Goal: Communication & Community: Participate in discussion

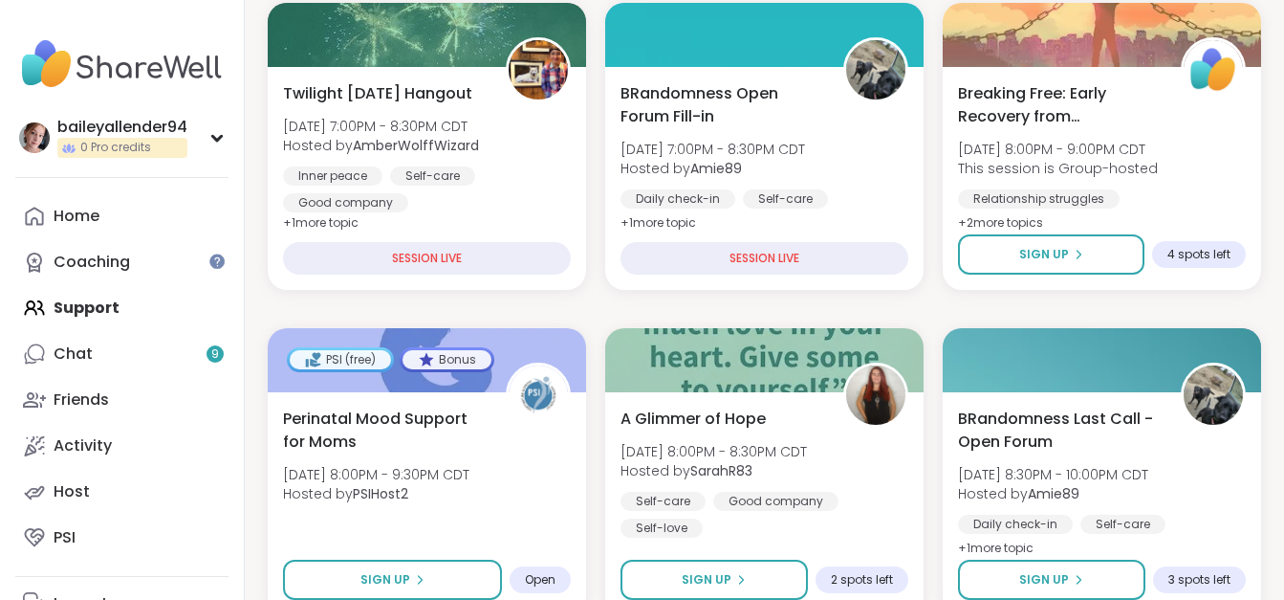
scroll to position [622, 0]
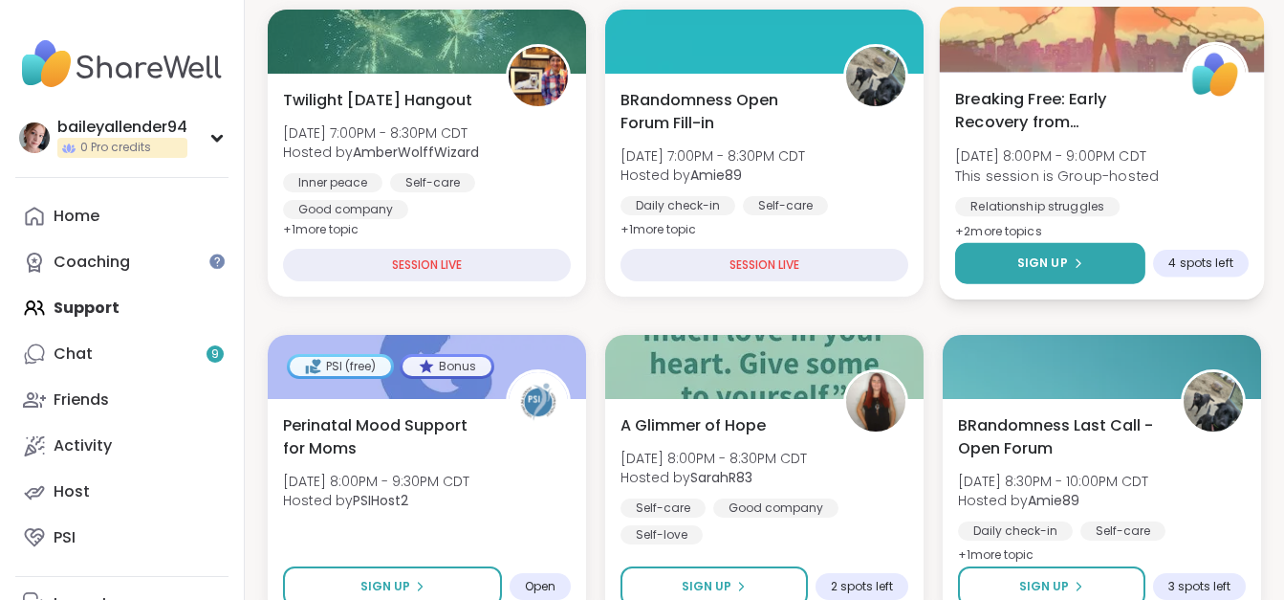
click at [1083, 254] on button "Sign Up" at bounding box center [1050, 263] width 190 height 41
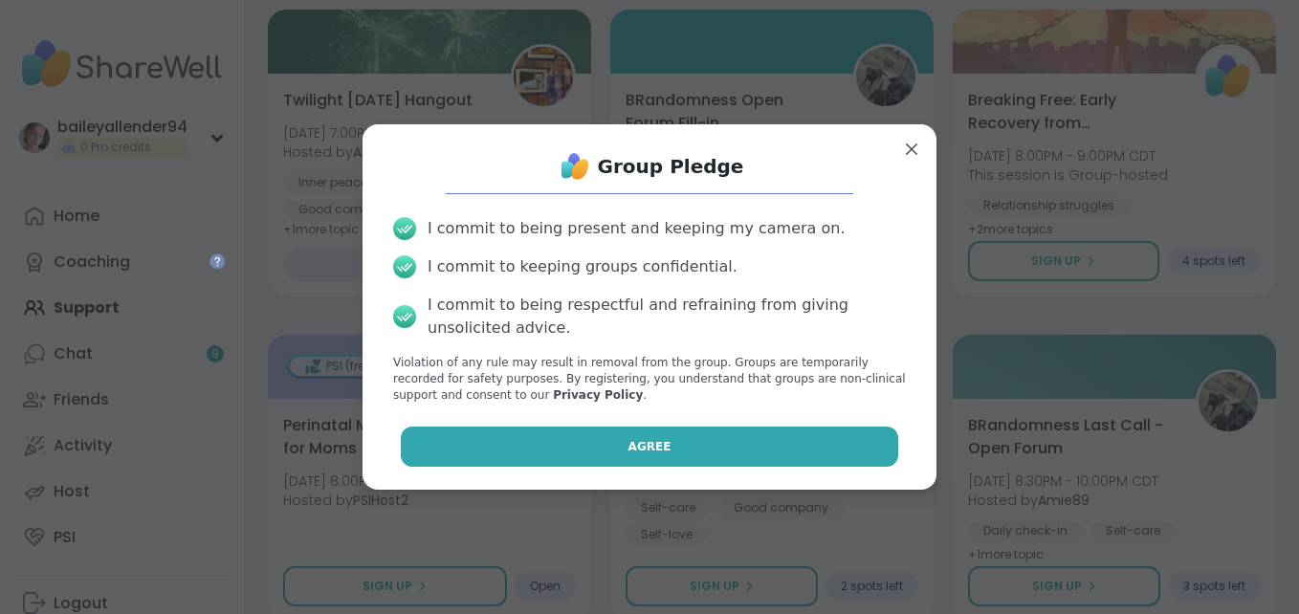
click at [706, 461] on button "Agree" at bounding box center [650, 447] width 498 height 40
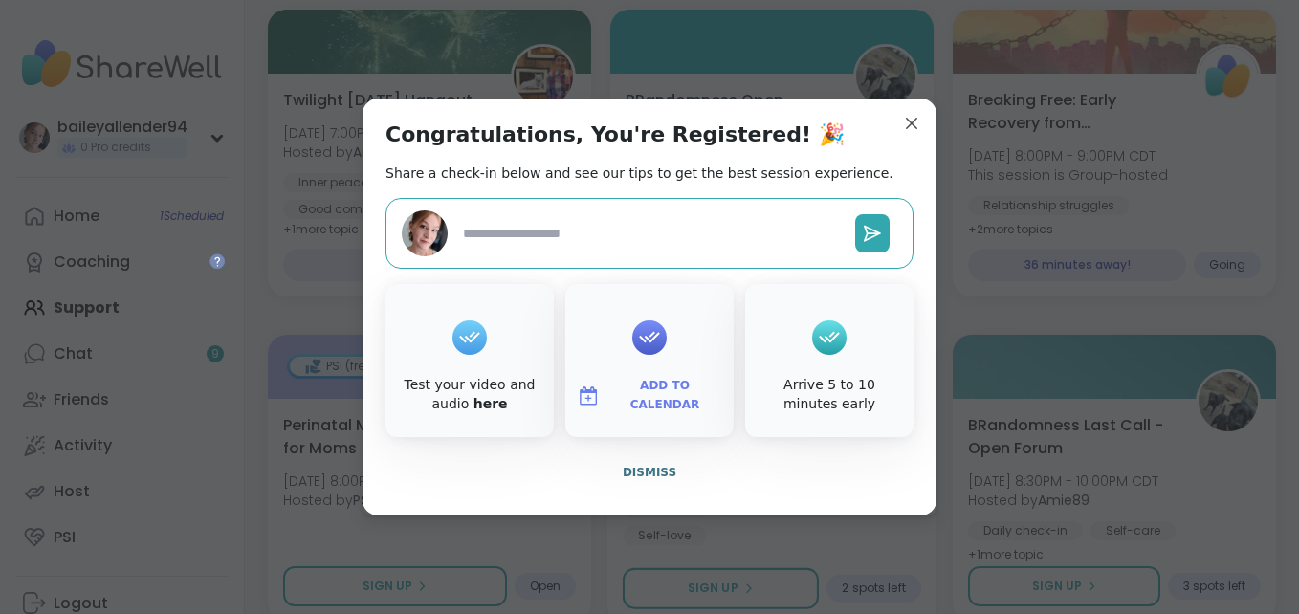
click at [664, 468] on span "Dismiss" at bounding box center [650, 472] width 54 height 13
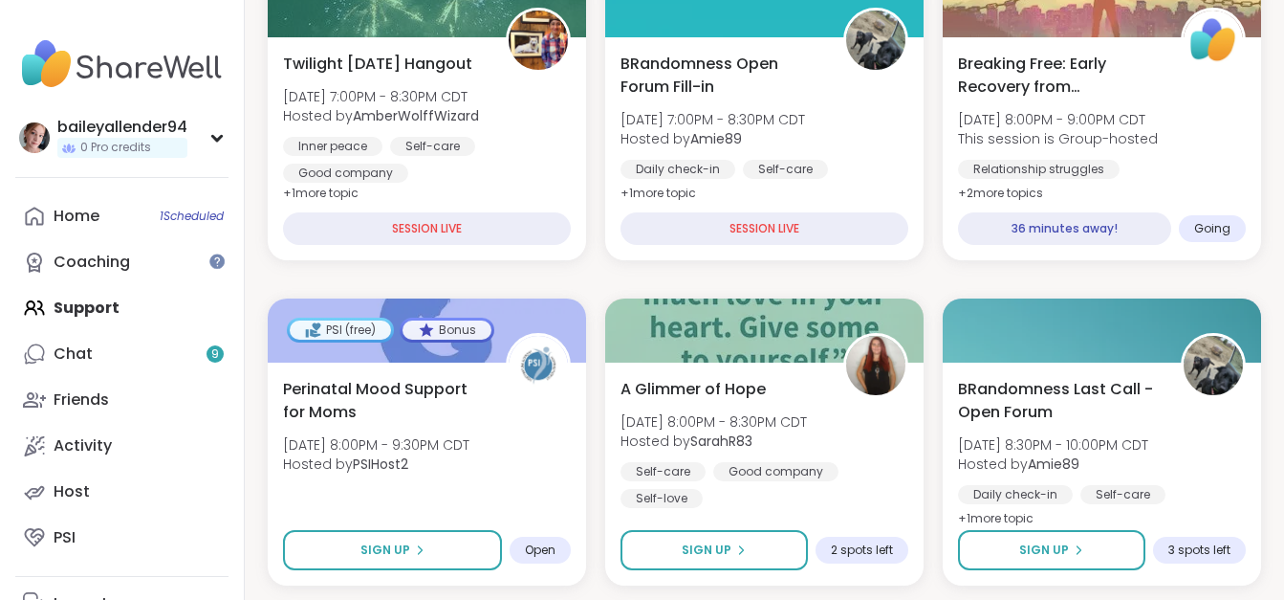
scroll to position [650, 0]
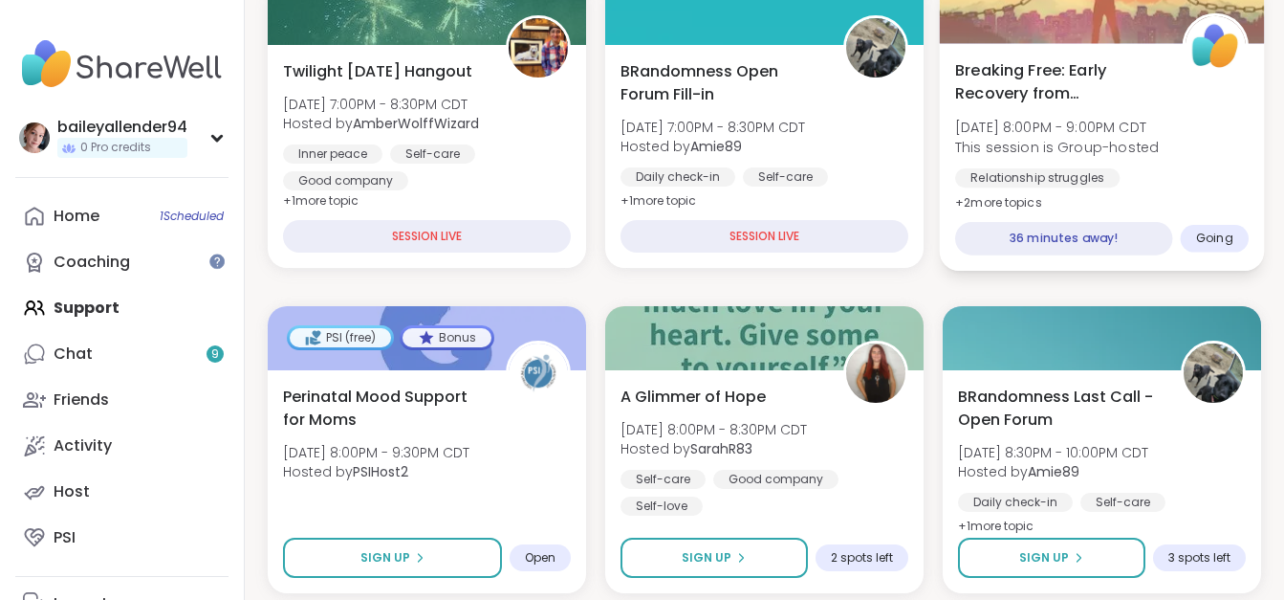
click at [1109, 233] on div "36 minutes away!" at bounding box center [1063, 238] width 217 height 33
click at [1092, 242] on div "36 minutes away!" at bounding box center [1063, 238] width 217 height 33
click at [1148, 203] on div "Breaking Free: Early Recovery from Abuse [DATE] 8:00PM - 9:00PM CDT This sessio…" at bounding box center [1102, 157] width 325 height 228
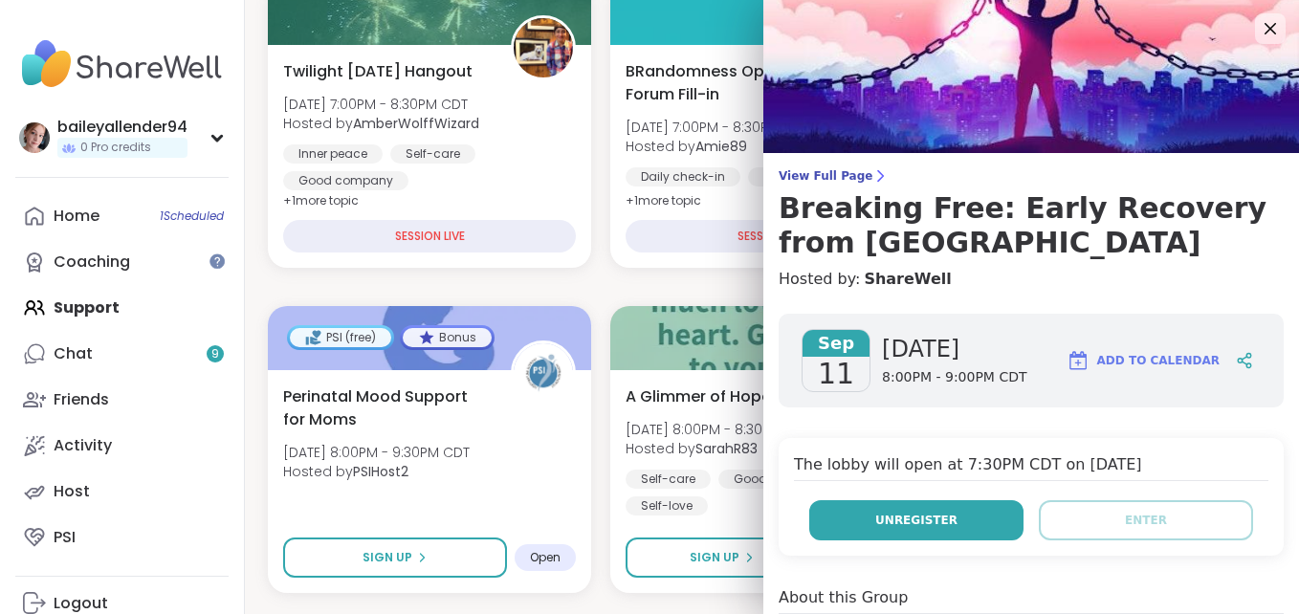
click at [908, 537] on button "Unregister" at bounding box center [916, 520] width 214 height 40
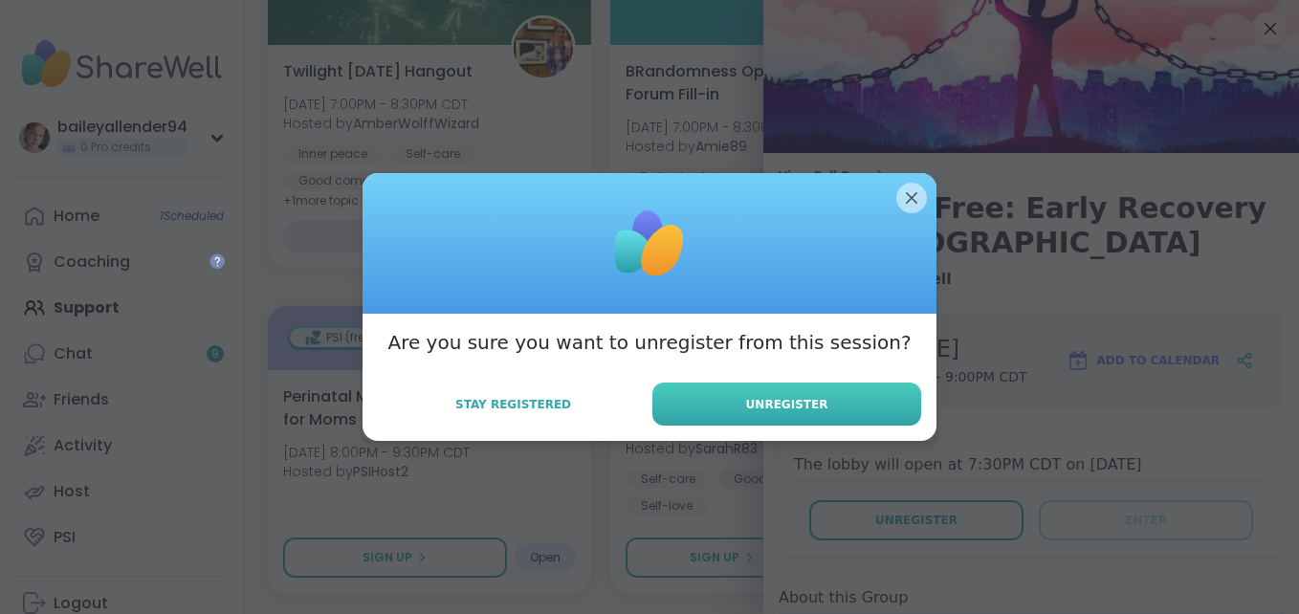
click at [829, 394] on button "Unregister" at bounding box center [786, 404] width 269 height 43
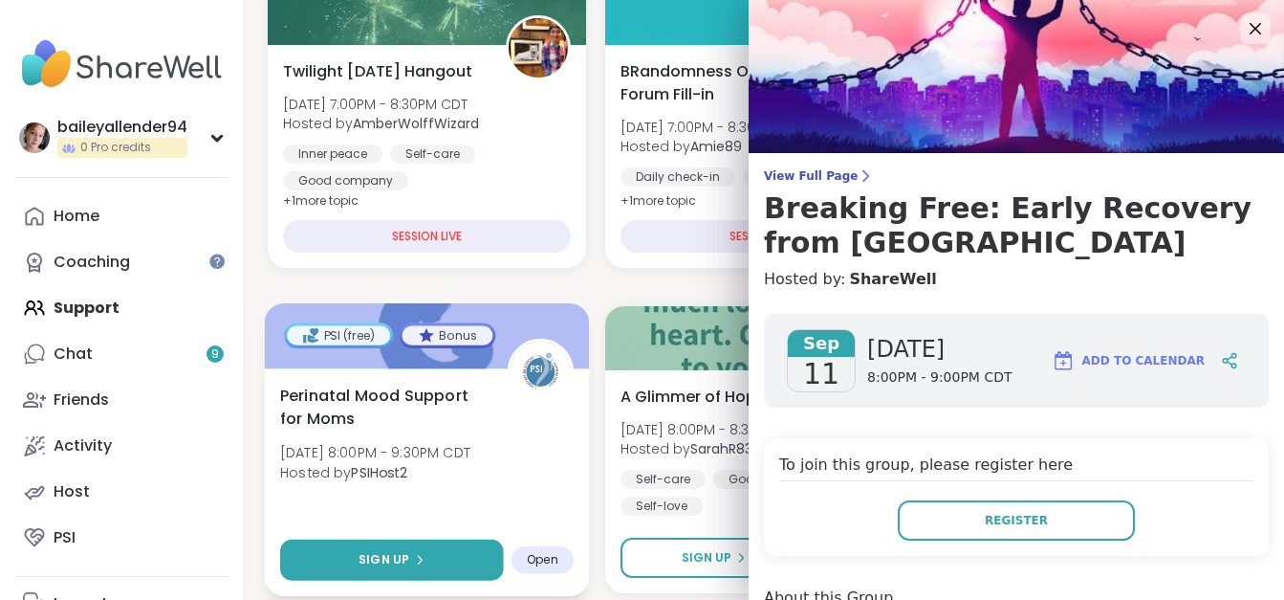
click at [444, 559] on button "Sign Up" at bounding box center [392, 559] width 224 height 41
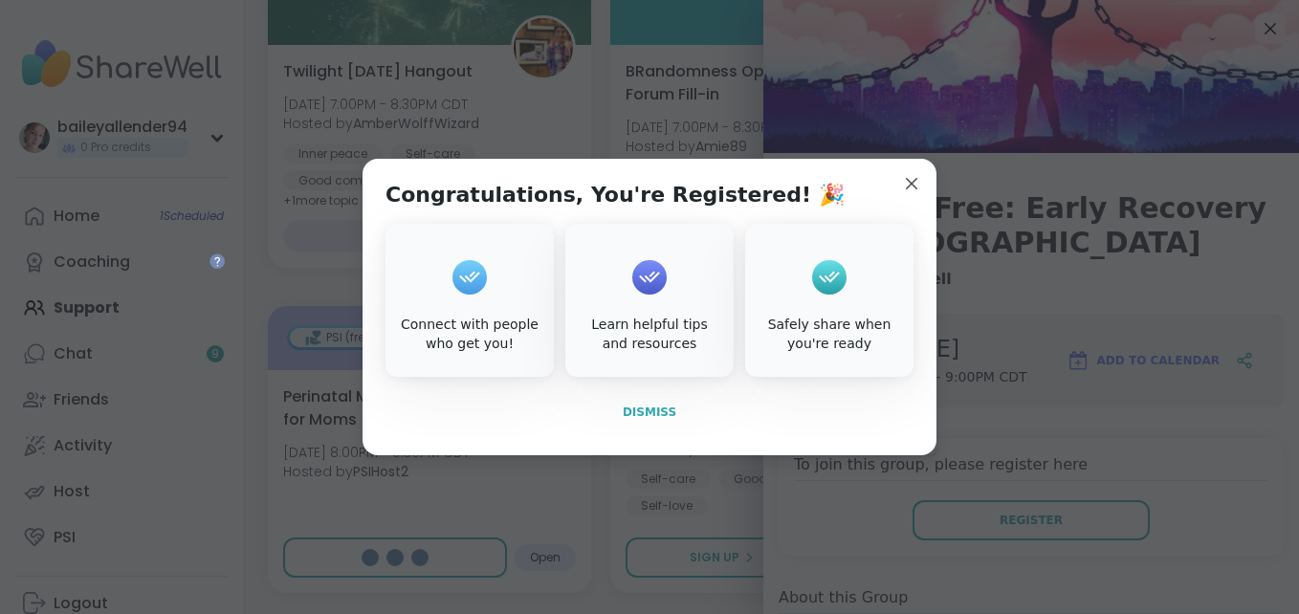
click at [656, 413] on span "Dismiss" at bounding box center [650, 412] width 54 height 13
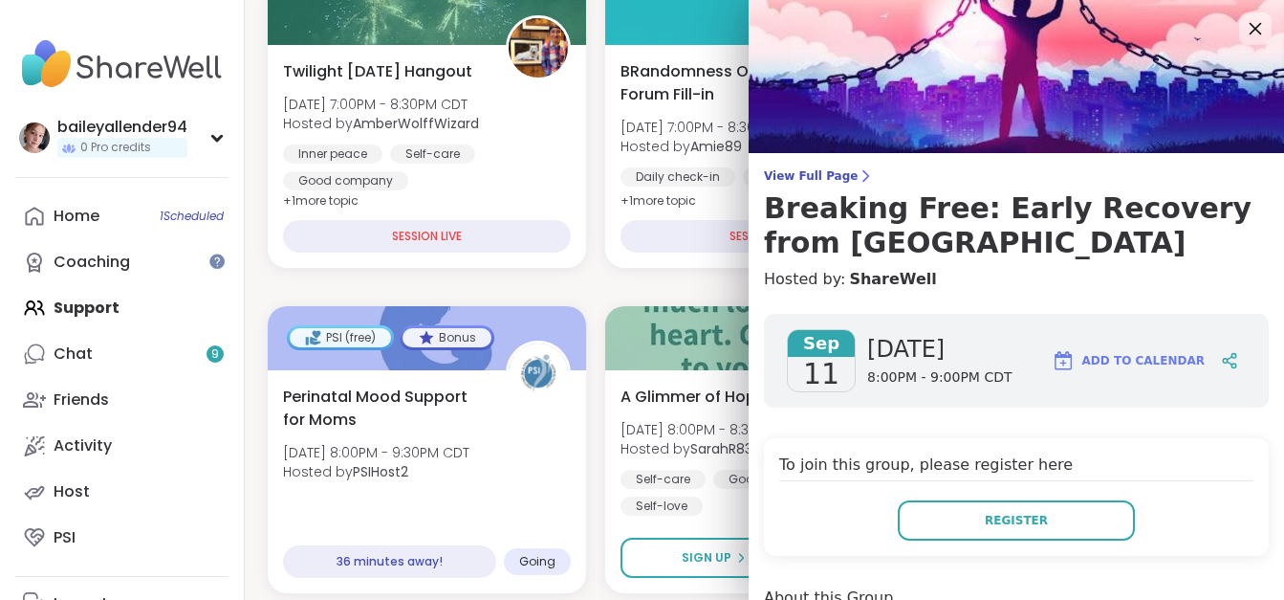
click at [1243, 35] on icon at bounding box center [1255, 28] width 24 height 24
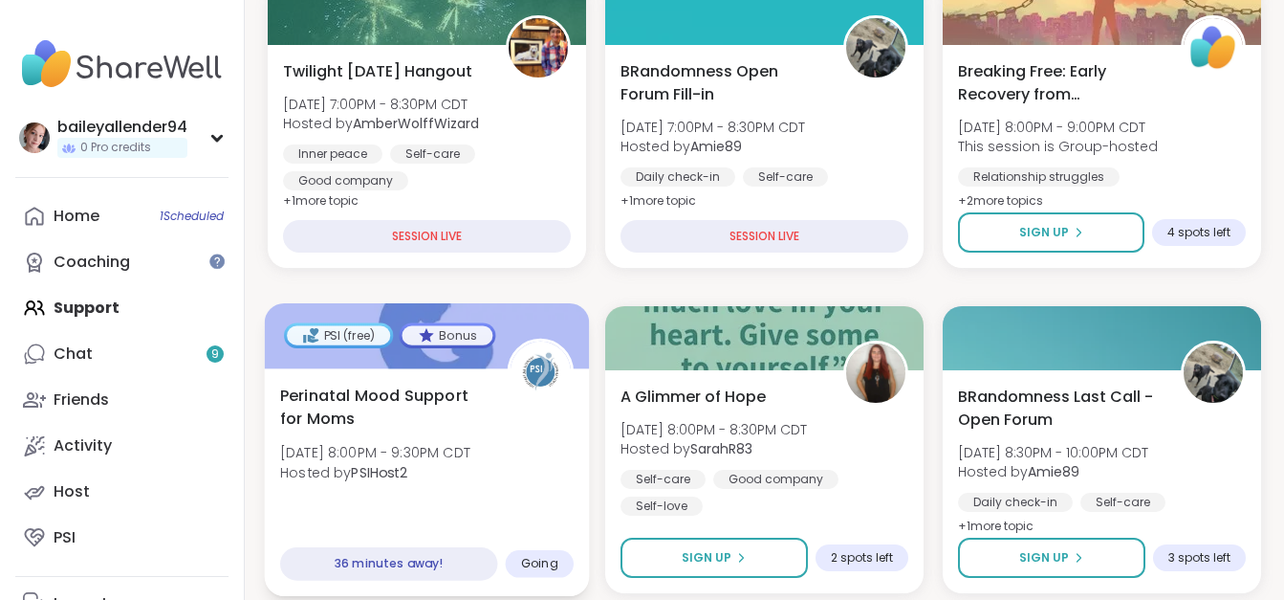
click at [471, 467] on span "Hosted by PSIHost2" at bounding box center [375, 471] width 190 height 19
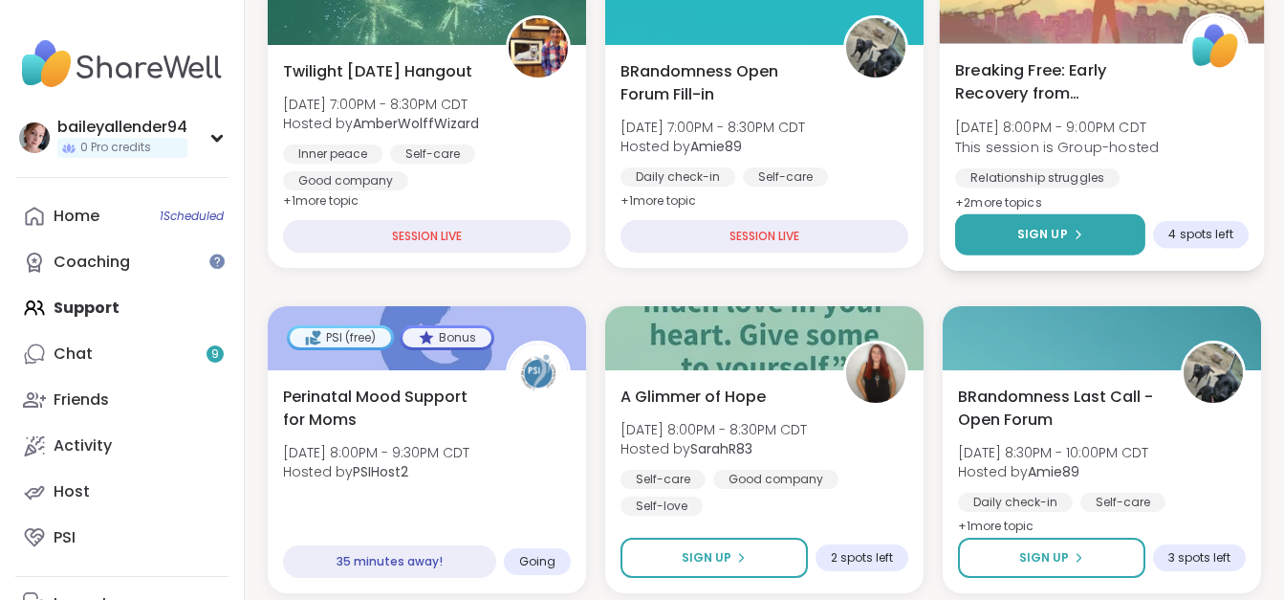
click at [1062, 223] on button "Sign Up" at bounding box center [1050, 234] width 190 height 41
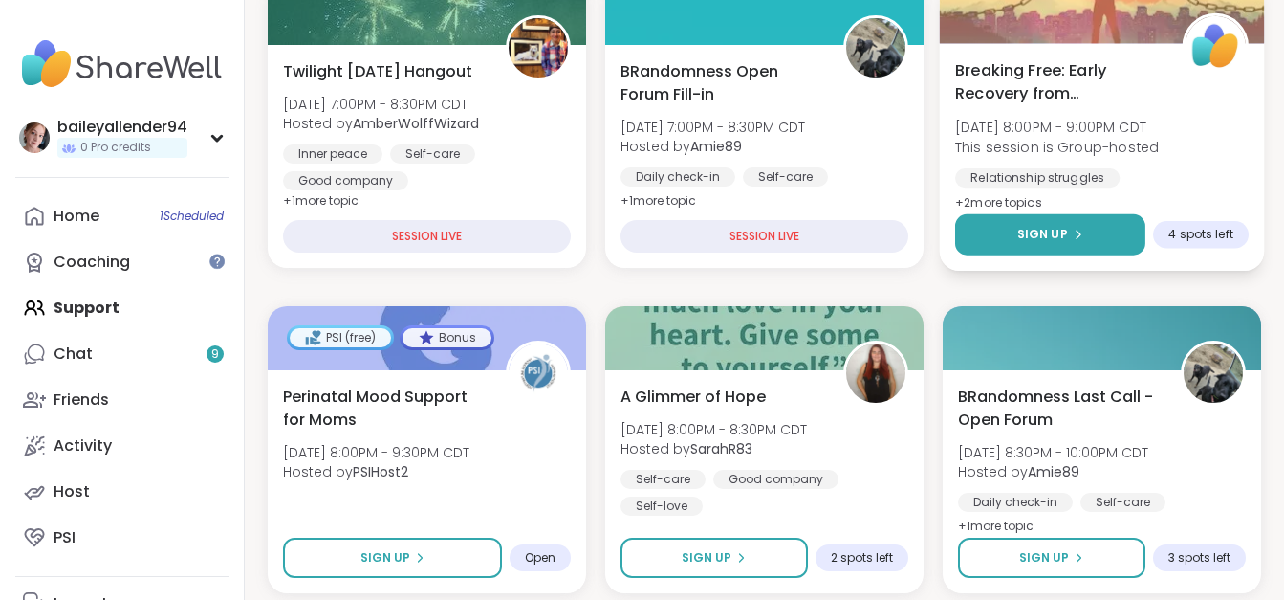
click at [1015, 217] on button "Sign Up" at bounding box center [1050, 234] width 190 height 41
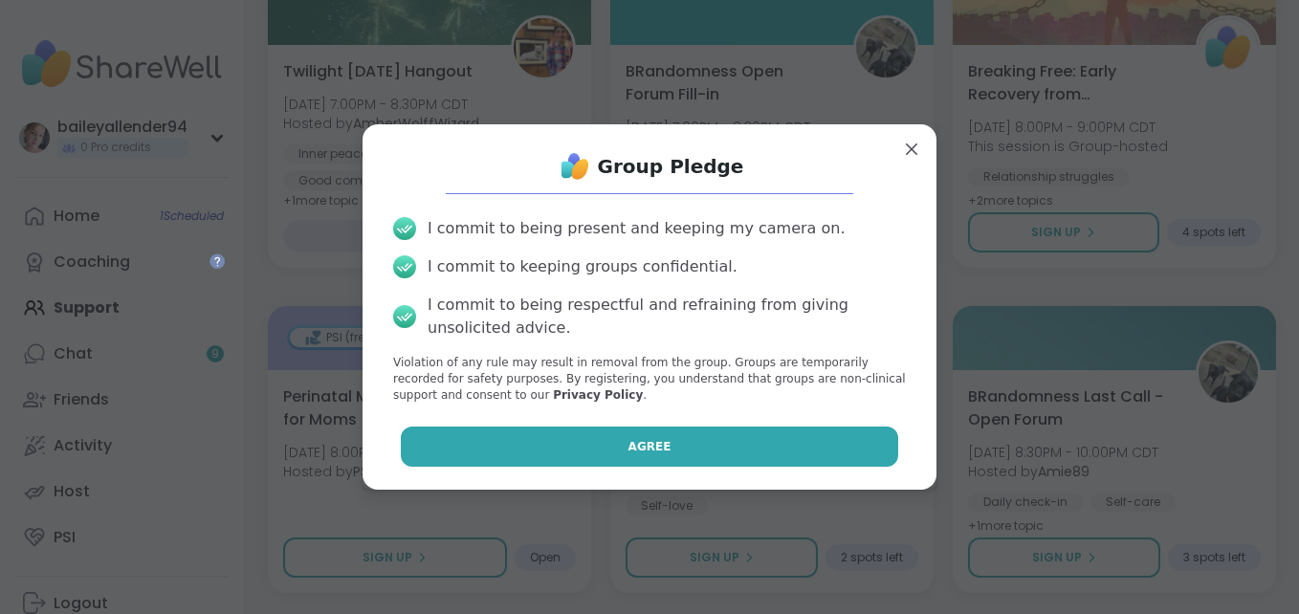
click at [700, 444] on button "Agree" at bounding box center [650, 447] width 498 height 40
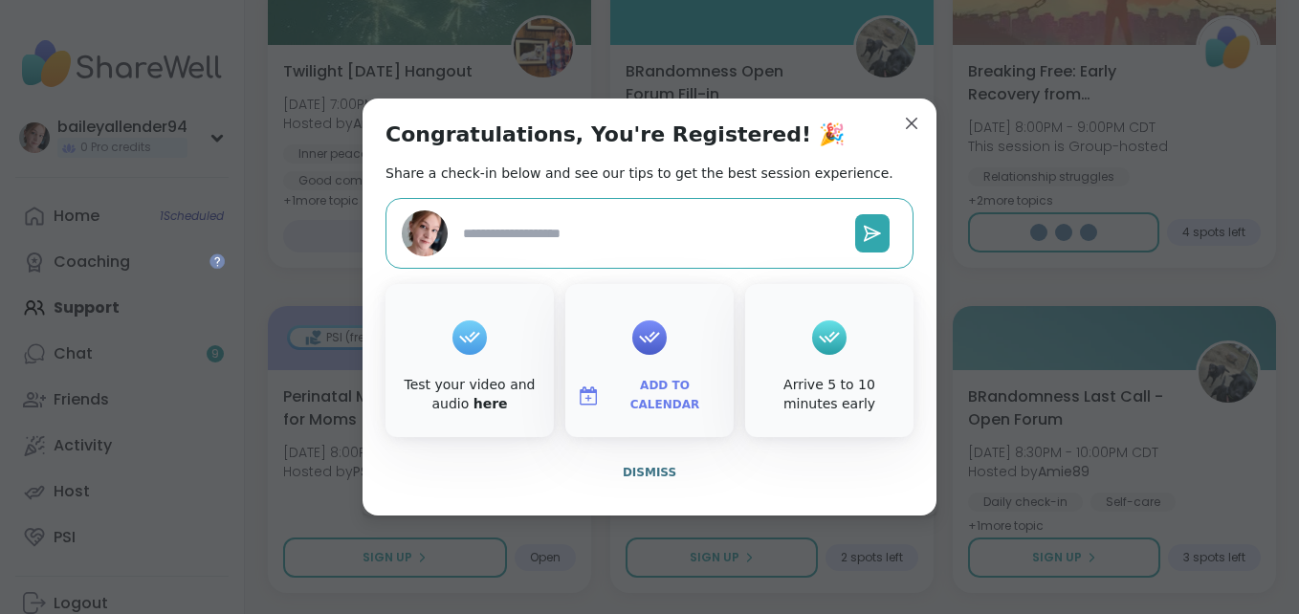
type textarea "*"
click at [650, 465] on button "Dismiss" at bounding box center [649, 472] width 528 height 40
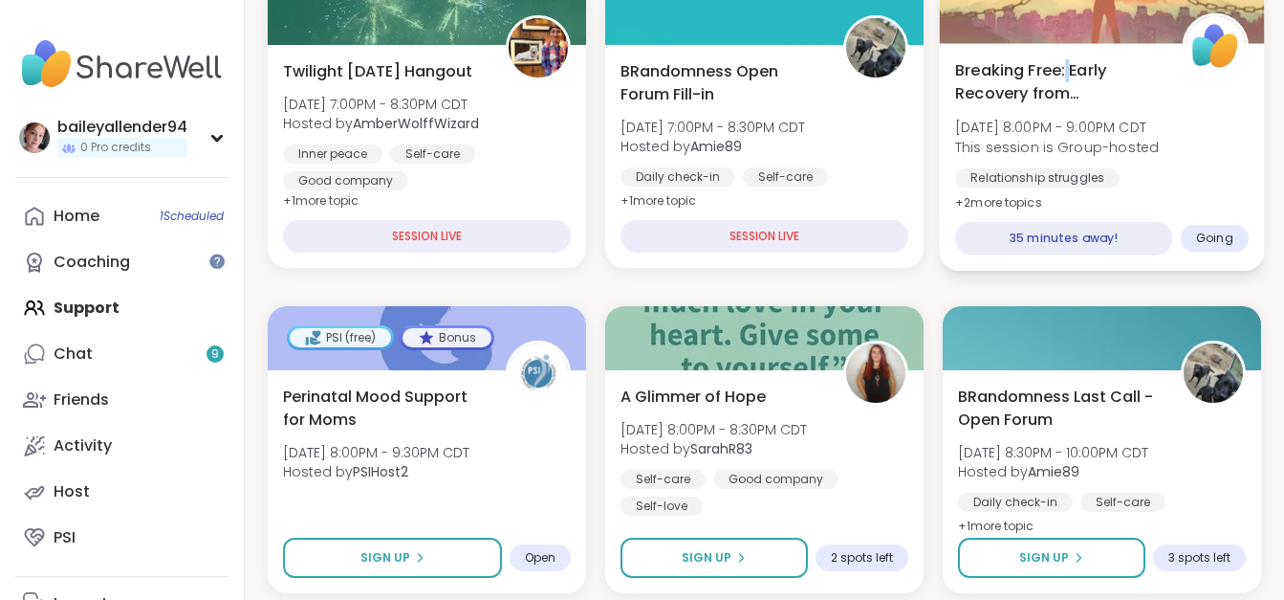
click at [1065, 76] on span "Breaking Free: Early Recovery from [GEOGRAPHIC_DATA]" at bounding box center [1058, 81] width 206 height 47
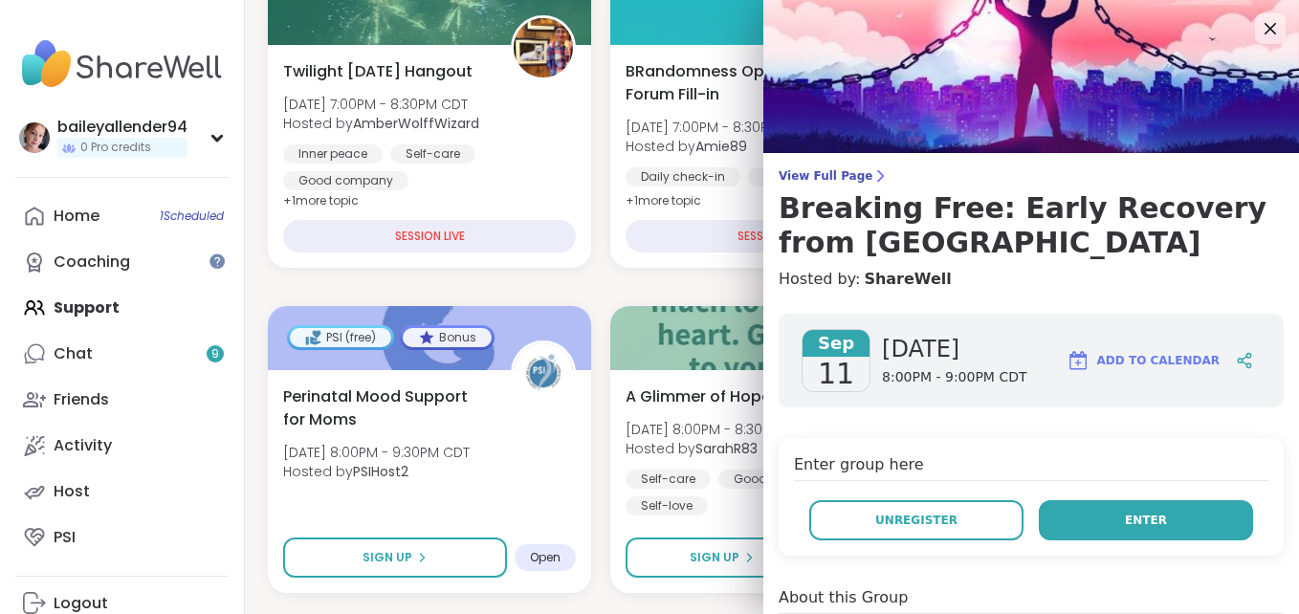
click at [1125, 520] on span "Enter" at bounding box center [1146, 520] width 42 height 17
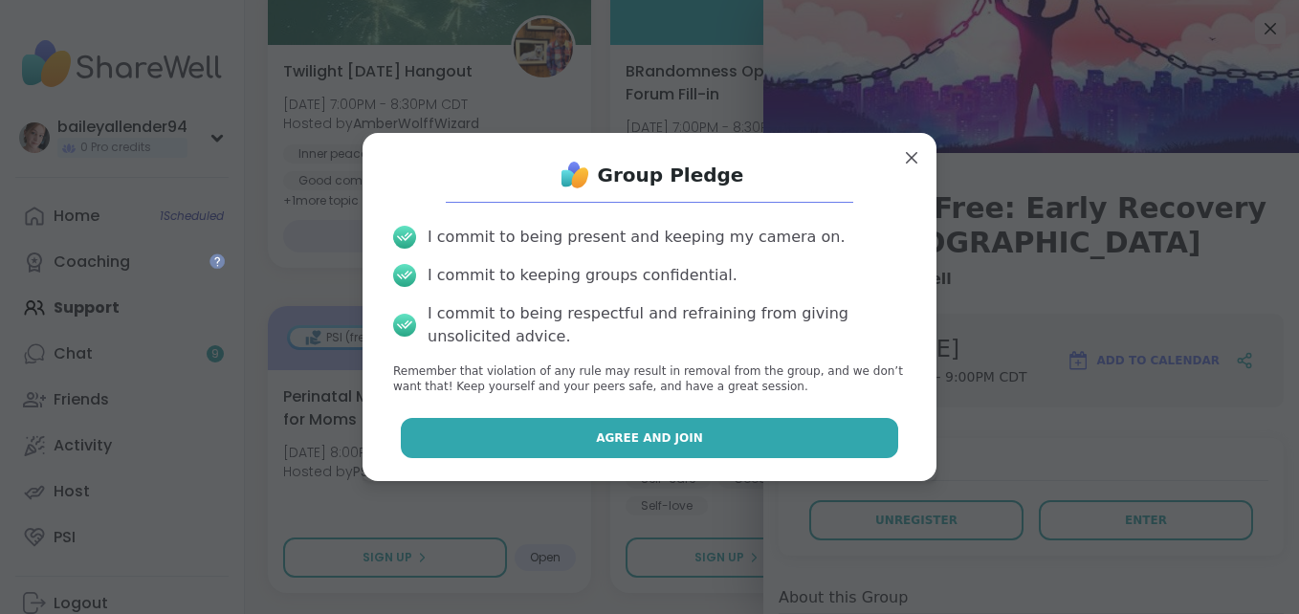
click at [665, 445] on span "Agree and Join" at bounding box center [649, 437] width 107 height 17
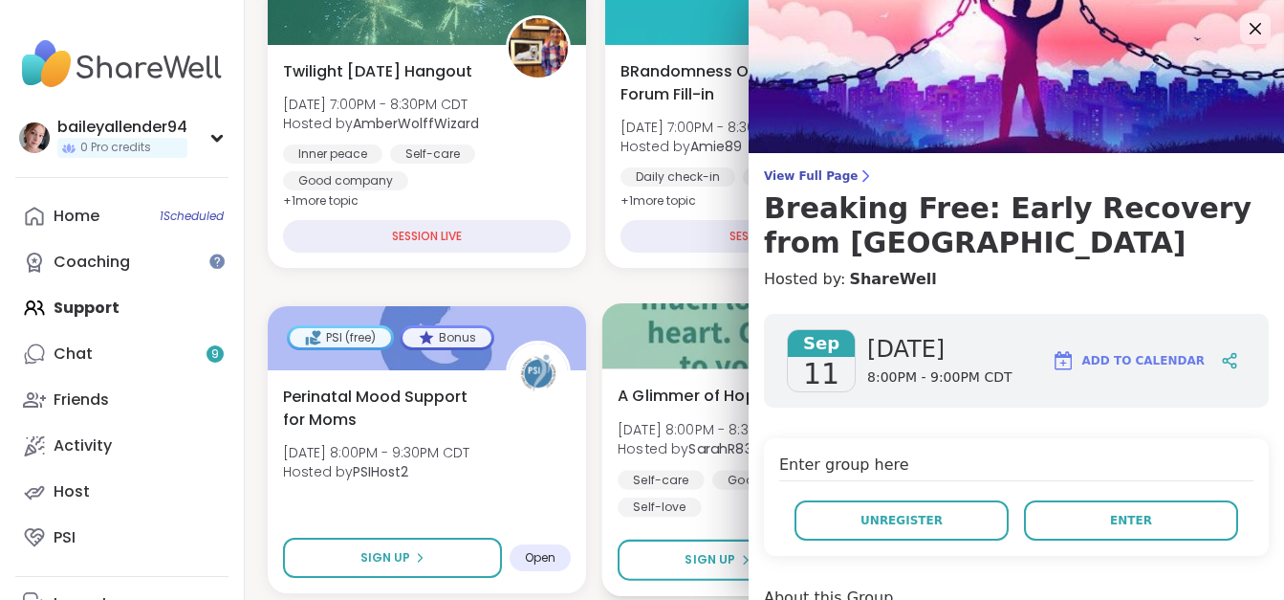
click at [665, 445] on span "Hosted by SarahR83" at bounding box center [713, 448] width 190 height 19
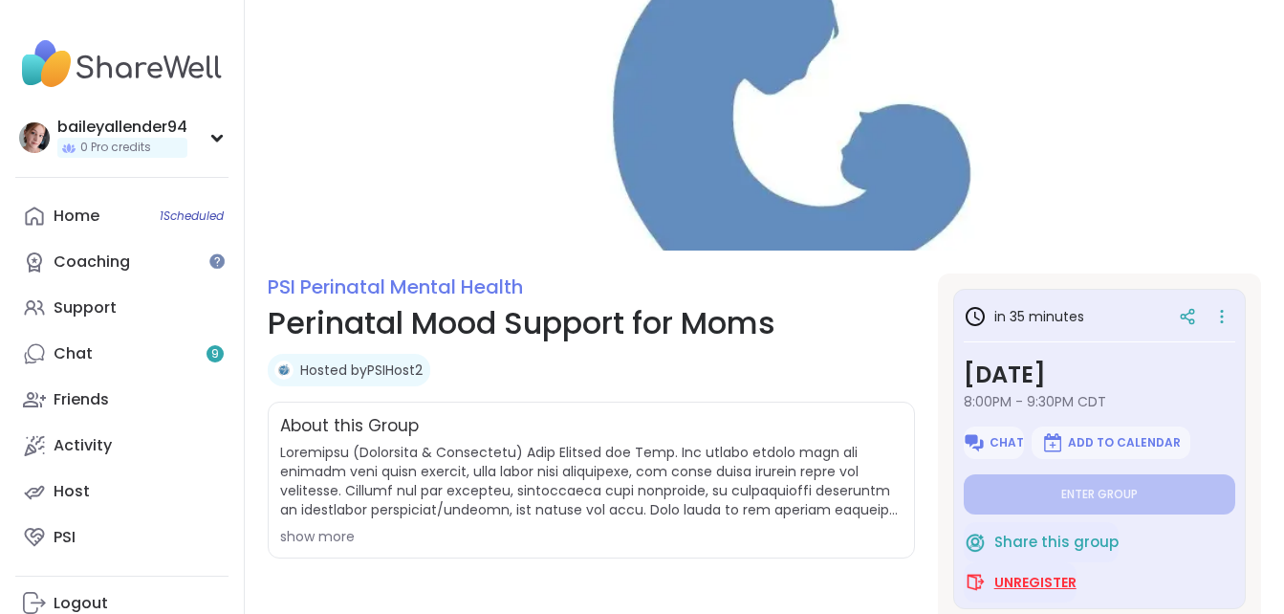
click at [998, 584] on span "Unregister" at bounding box center [1036, 582] width 82 height 19
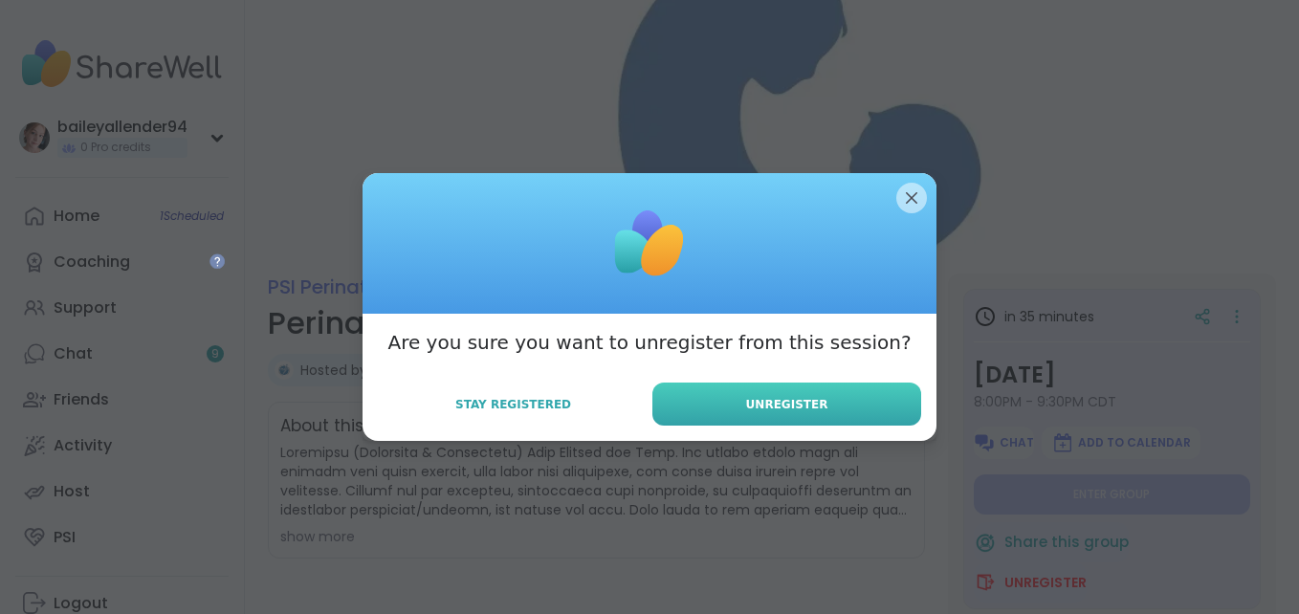
click at [841, 414] on button "Unregister" at bounding box center [786, 404] width 269 height 43
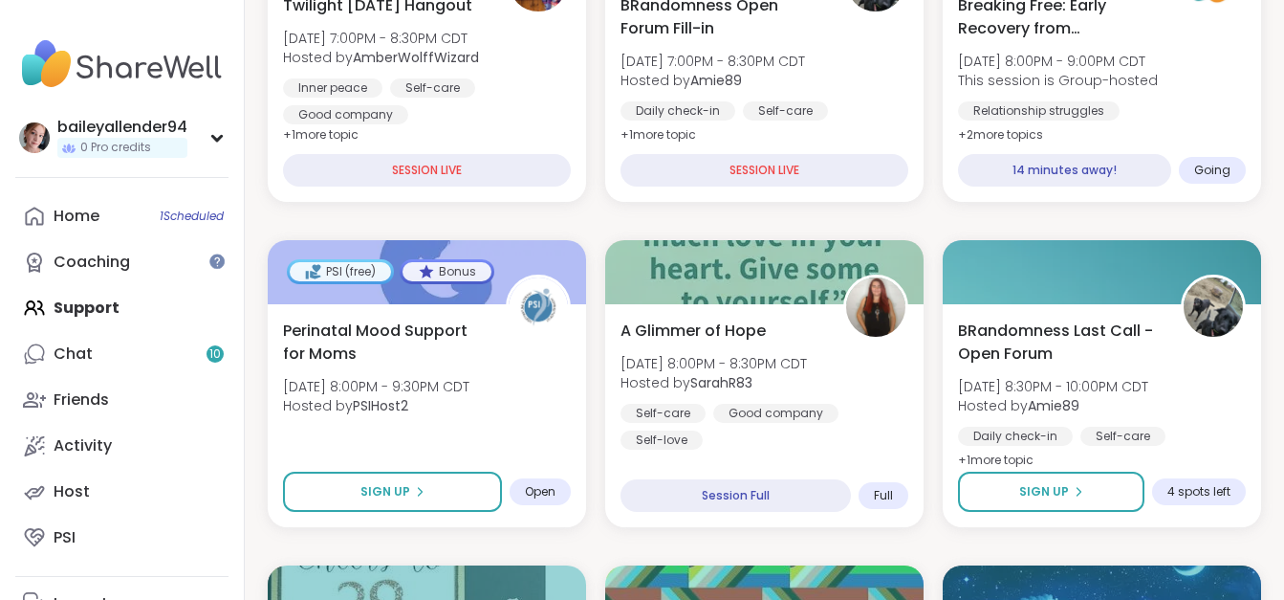
scroll to position [746, 0]
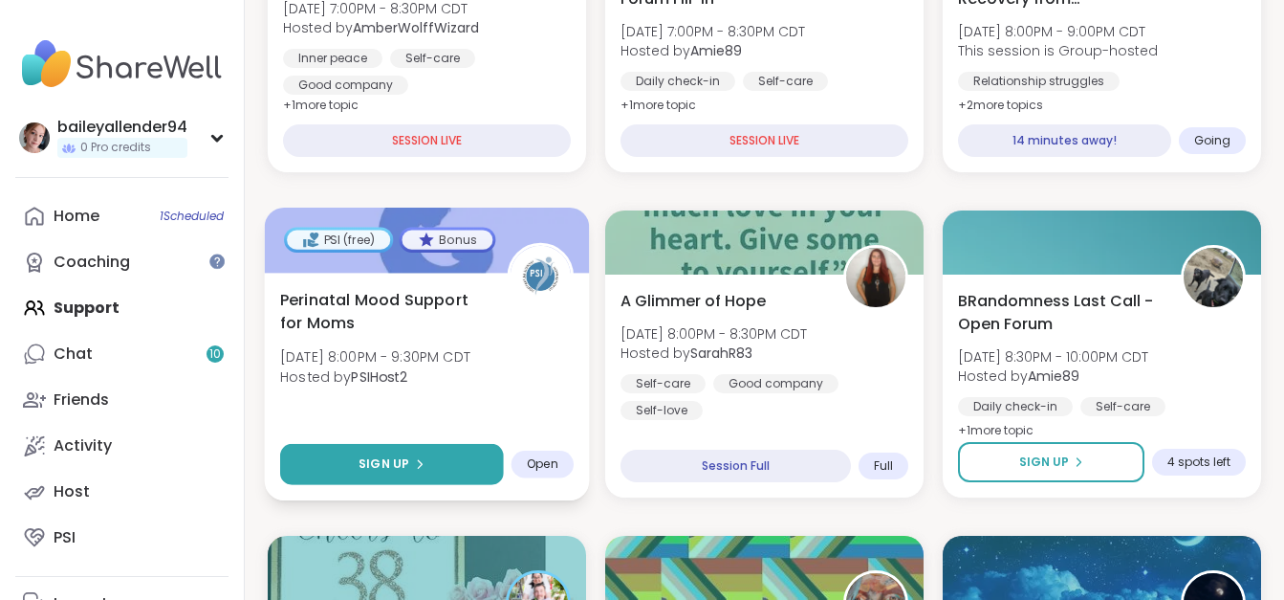
click at [396, 471] on span "Sign Up" at bounding box center [384, 463] width 51 height 17
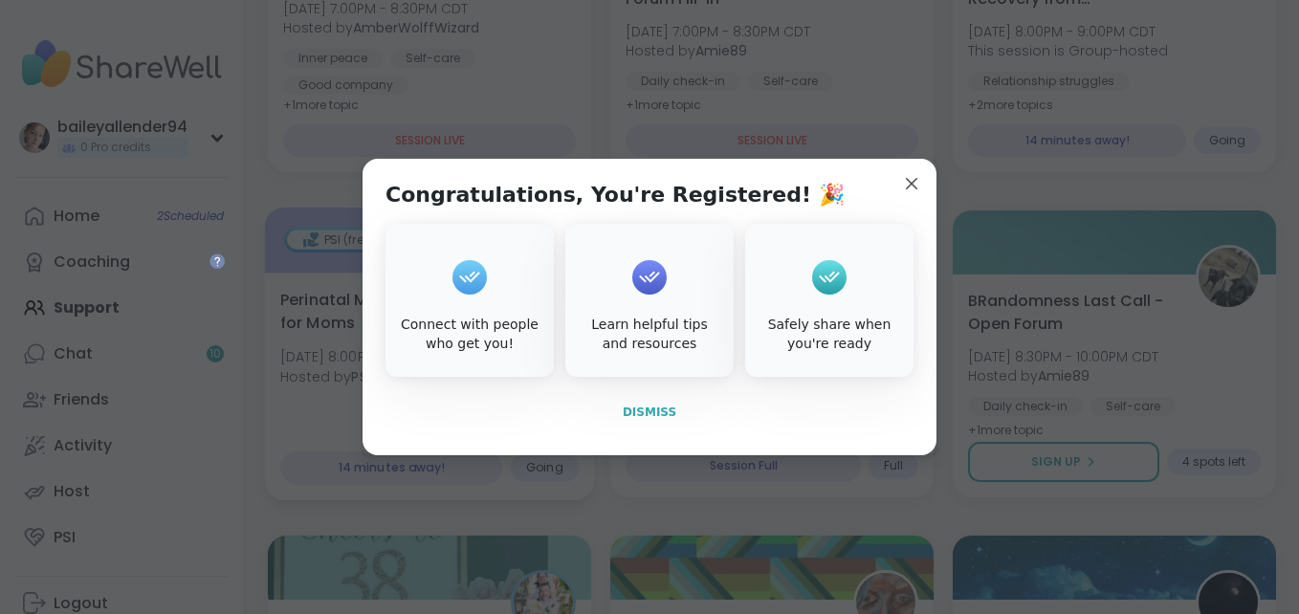
click at [662, 404] on span "Dismiss" at bounding box center [650, 412] width 54 height 17
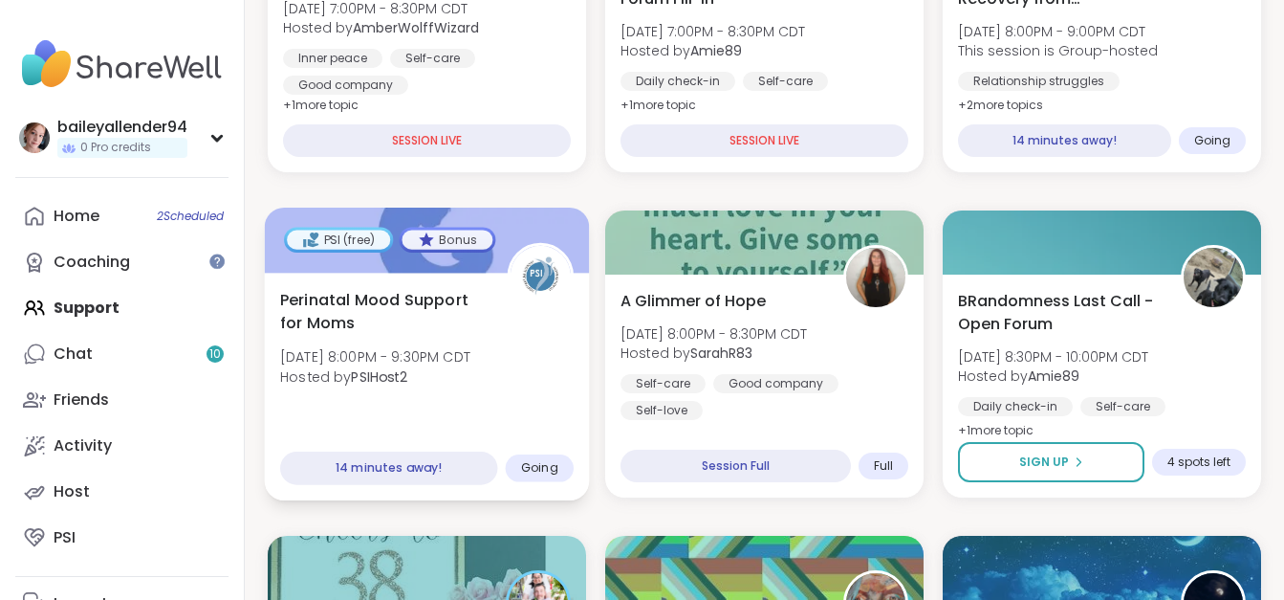
click at [487, 389] on div "Perinatal Mood Support for Moms Thu, Sep 11 | 8:00PM - 9:30PM CDT Hosted by PSI…" at bounding box center [427, 342] width 294 height 109
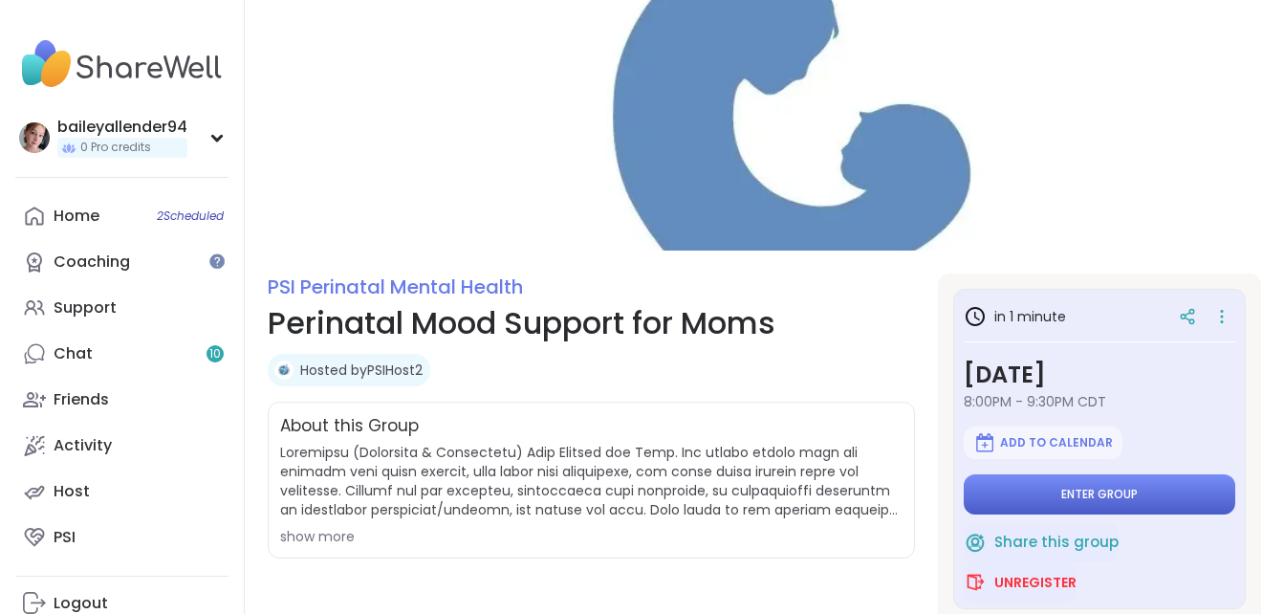
click at [1113, 493] on span "Enter group" at bounding box center [1100, 494] width 77 height 15
